Goal: Task Accomplishment & Management: Manage account settings

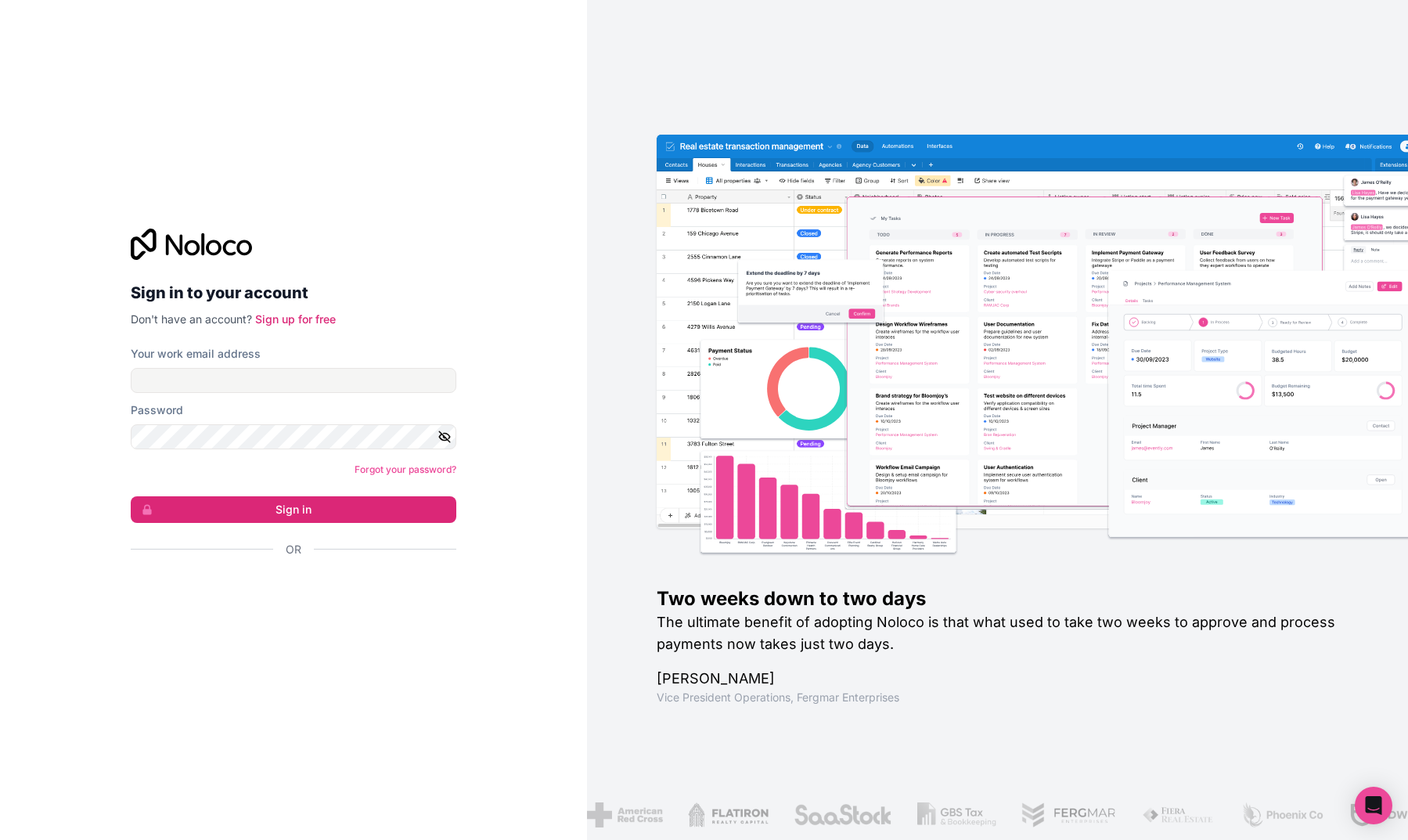
click at [388, 594] on div "Sign in with Google. Opens in new tab" at bounding box center [287, 591] width 313 height 35
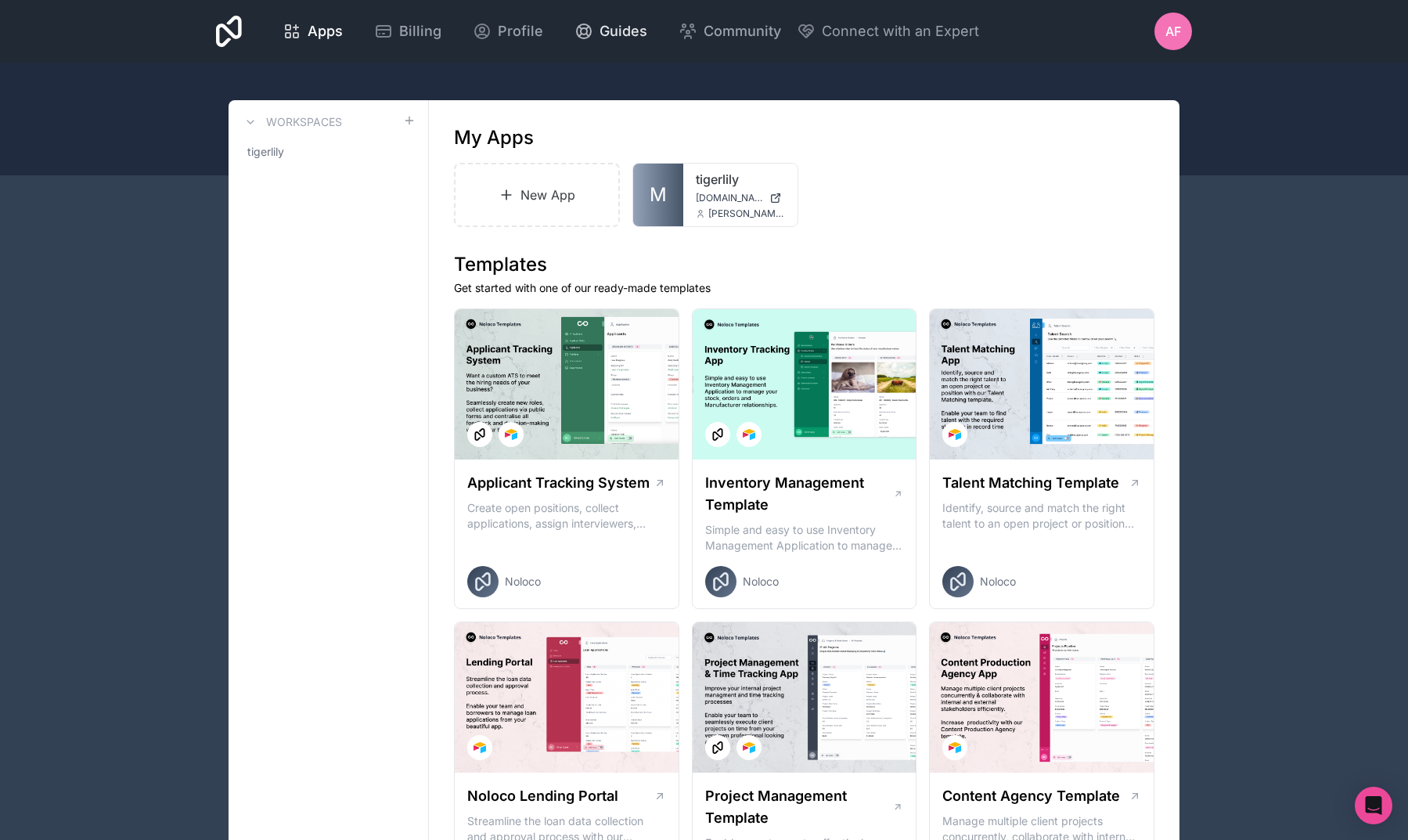
click at [594, 40] on icon at bounding box center [584, 31] width 19 height 19
click at [1187, 43] on div "AF" at bounding box center [1173, 32] width 38 height 38
click at [543, 36] on span "Profile" at bounding box center [520, 32] width 46 height 22
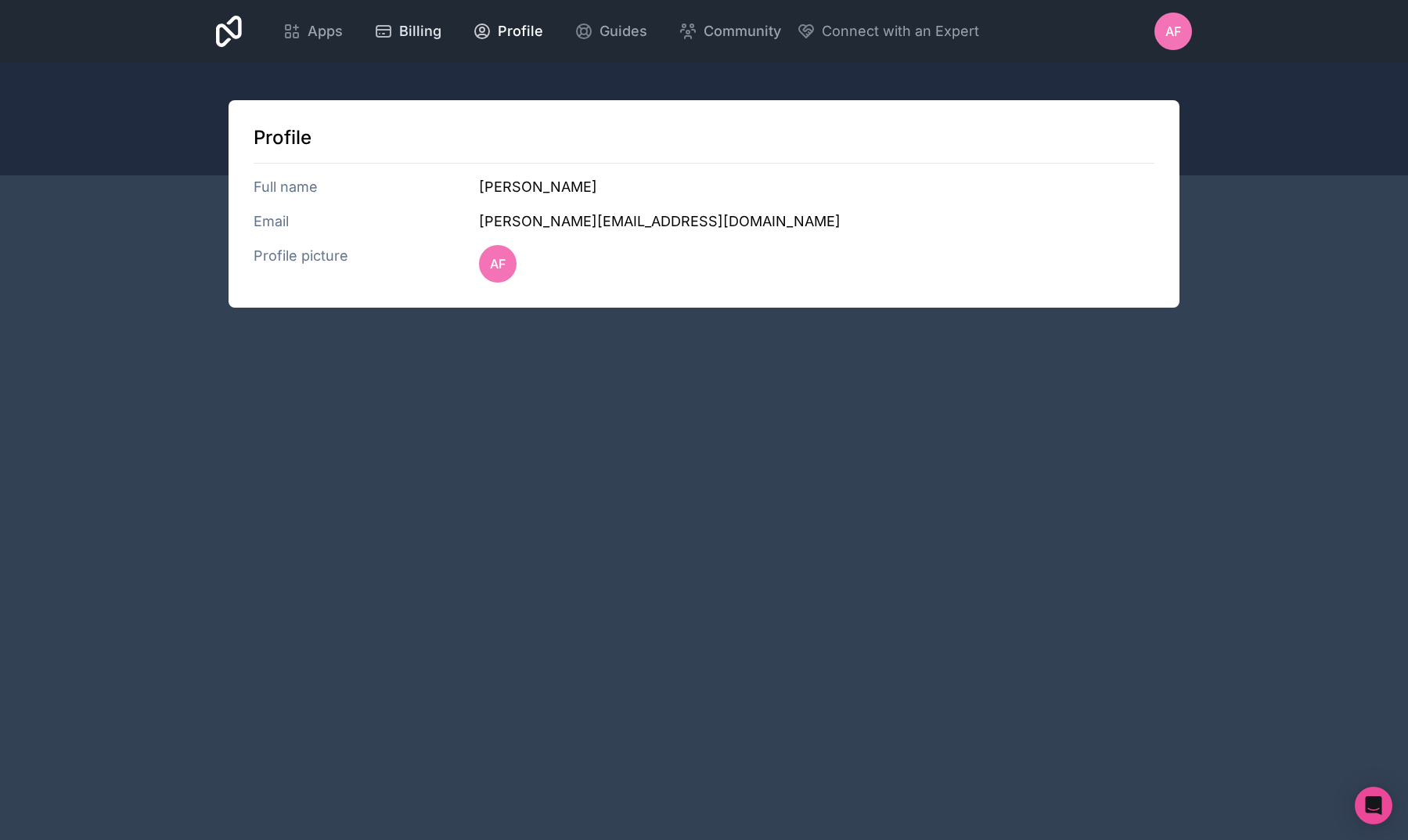
click at [442, 28] on span "Billing" at bounding box center [420, 32] width 43 height 22
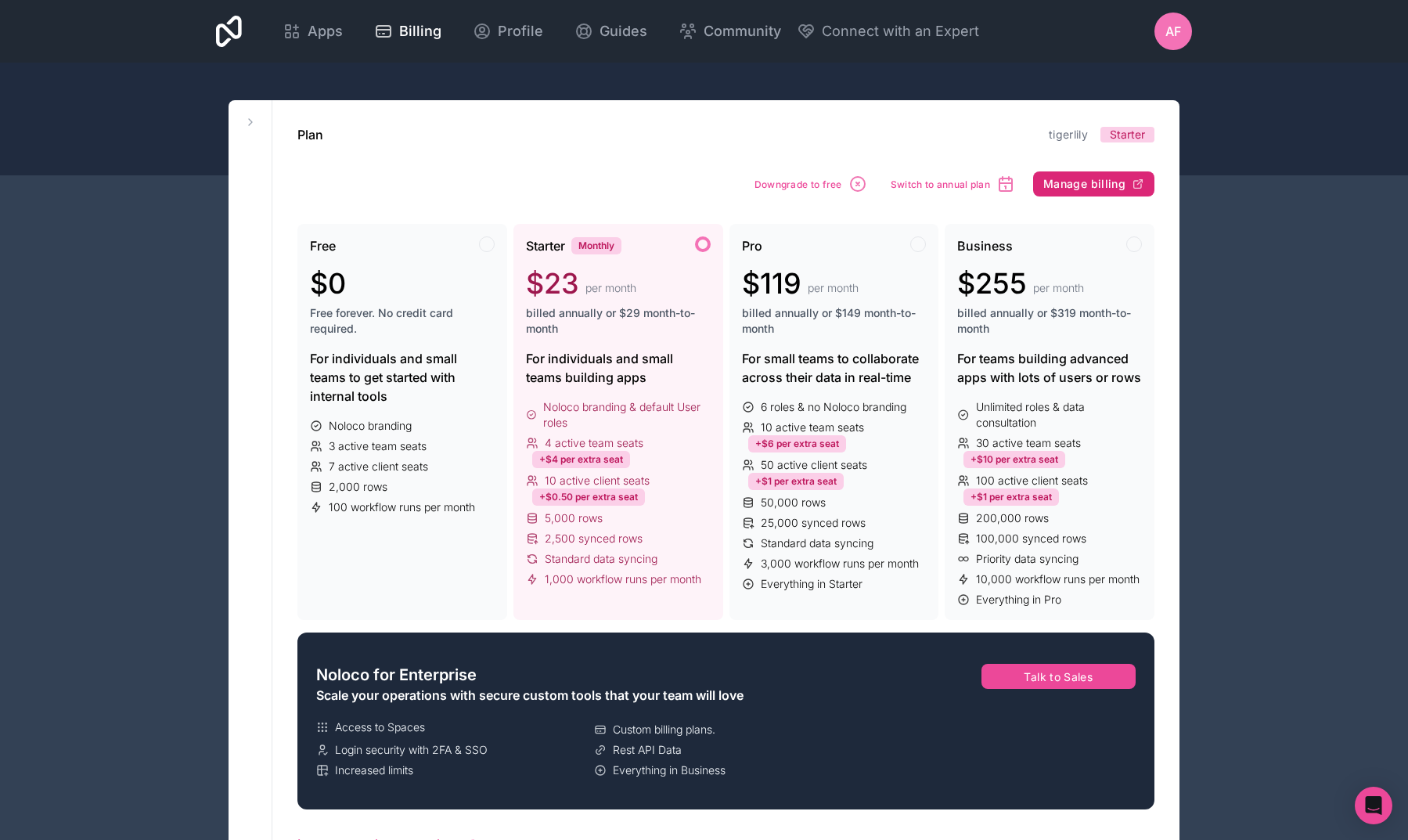
click at [1056, 187] on span "Manage billing" at bounding box center [1084, 184] width 82 height 14
click at [781, 36] on span "Community" at bounding box center [742, 32] width 77 height 22
